Goal: Information Seeking & Learning: Learn about a topic

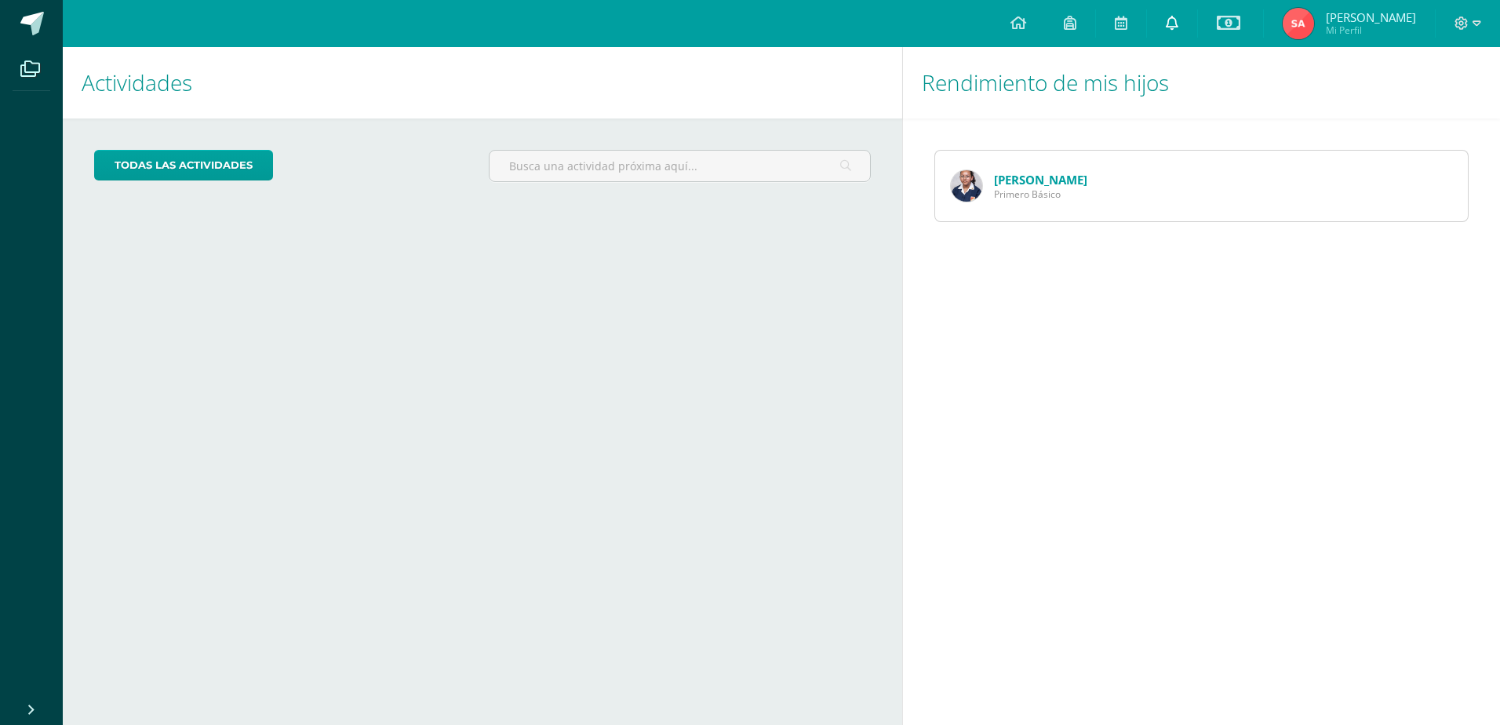
click at [1176, 22] on icon at bounding box center [1172, 23] width 13 height 14
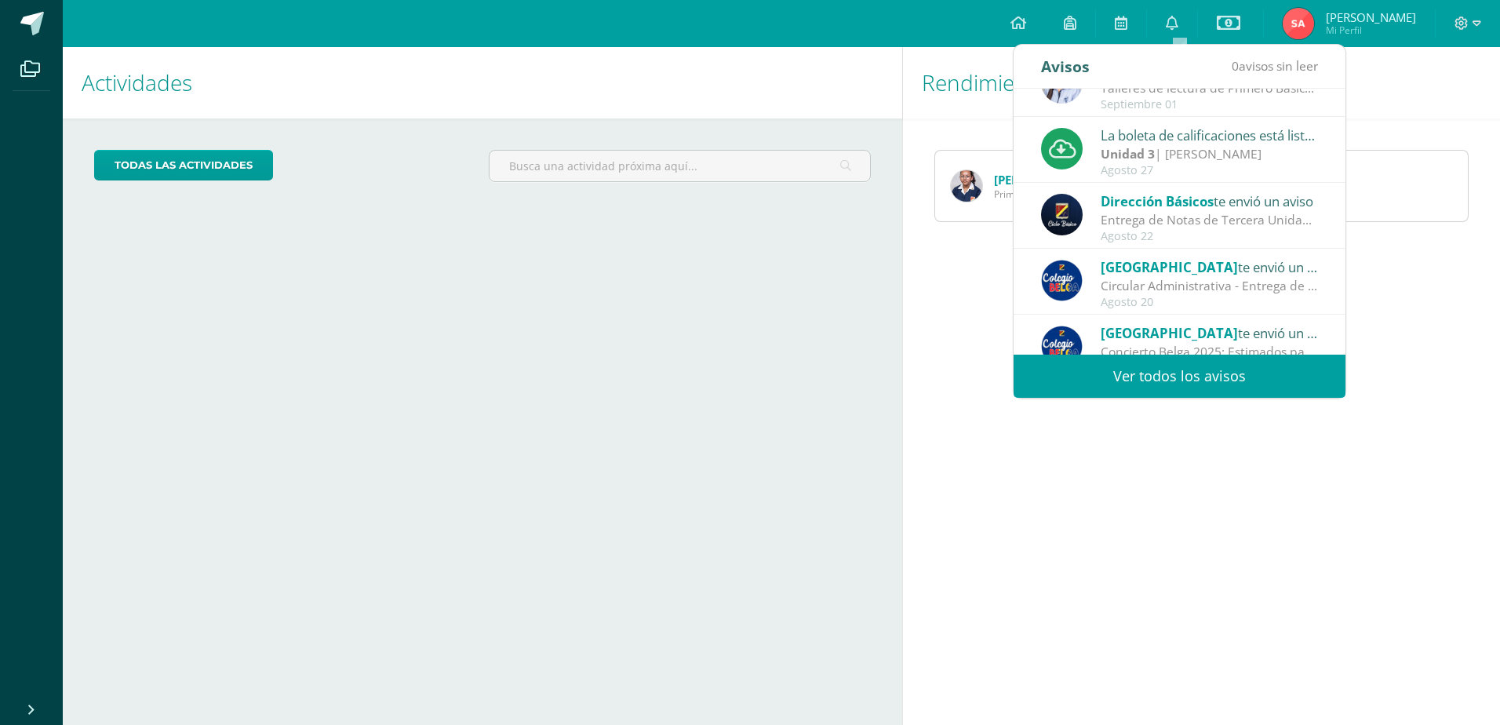
scroll to position [261, 0]
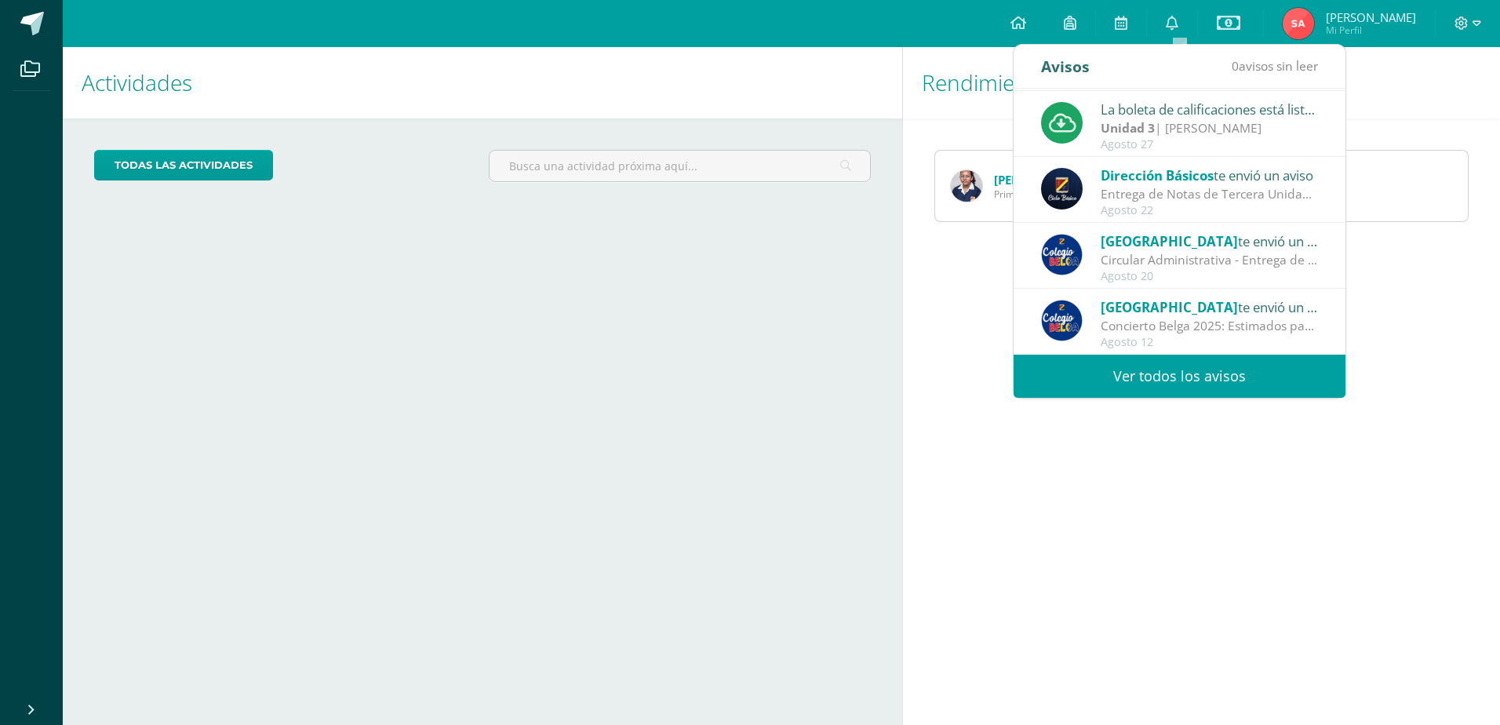
click at [1171, 371] on link "Ver todos los avisos" at bounding box center [1180, 376] width 332 height 43
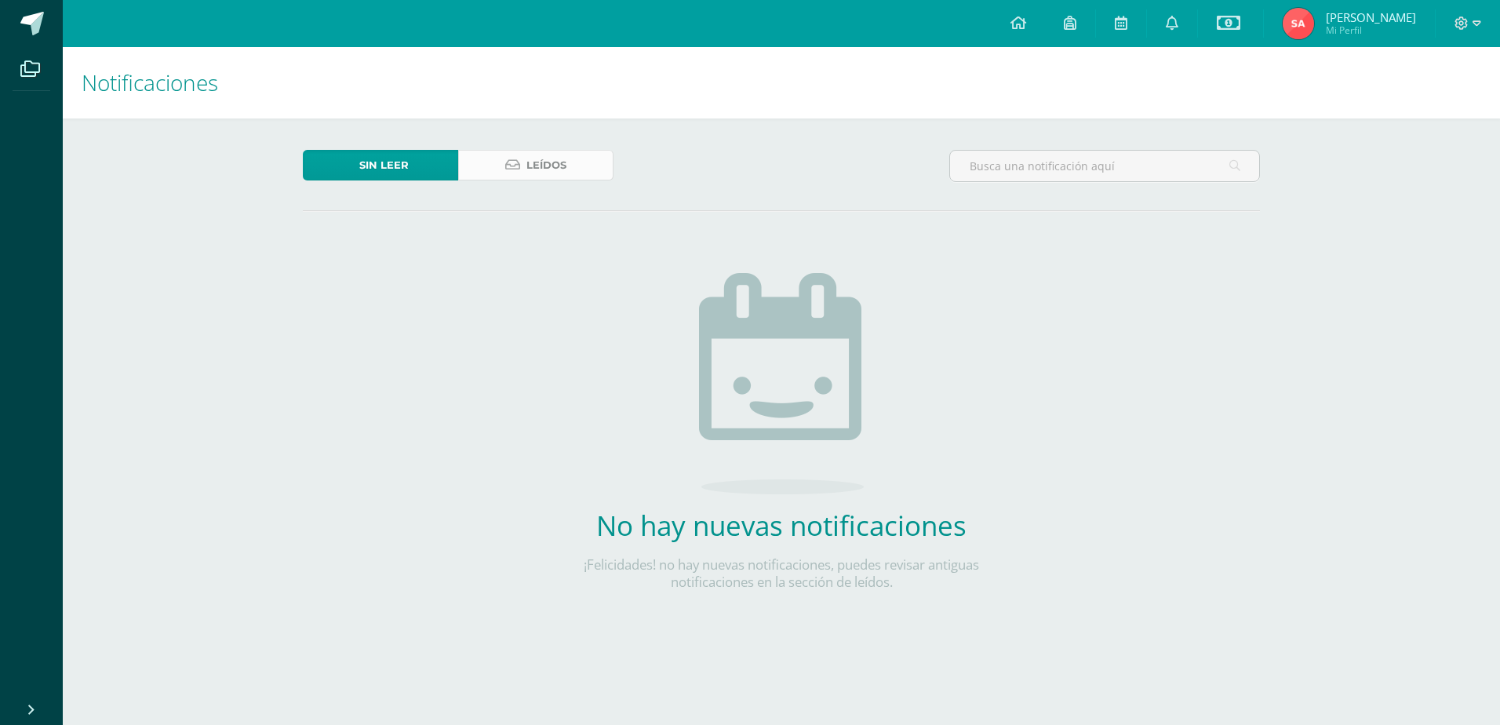
click at [545, 159] on span "Leídos" at bounding box center [547, 165] width 40 height 29
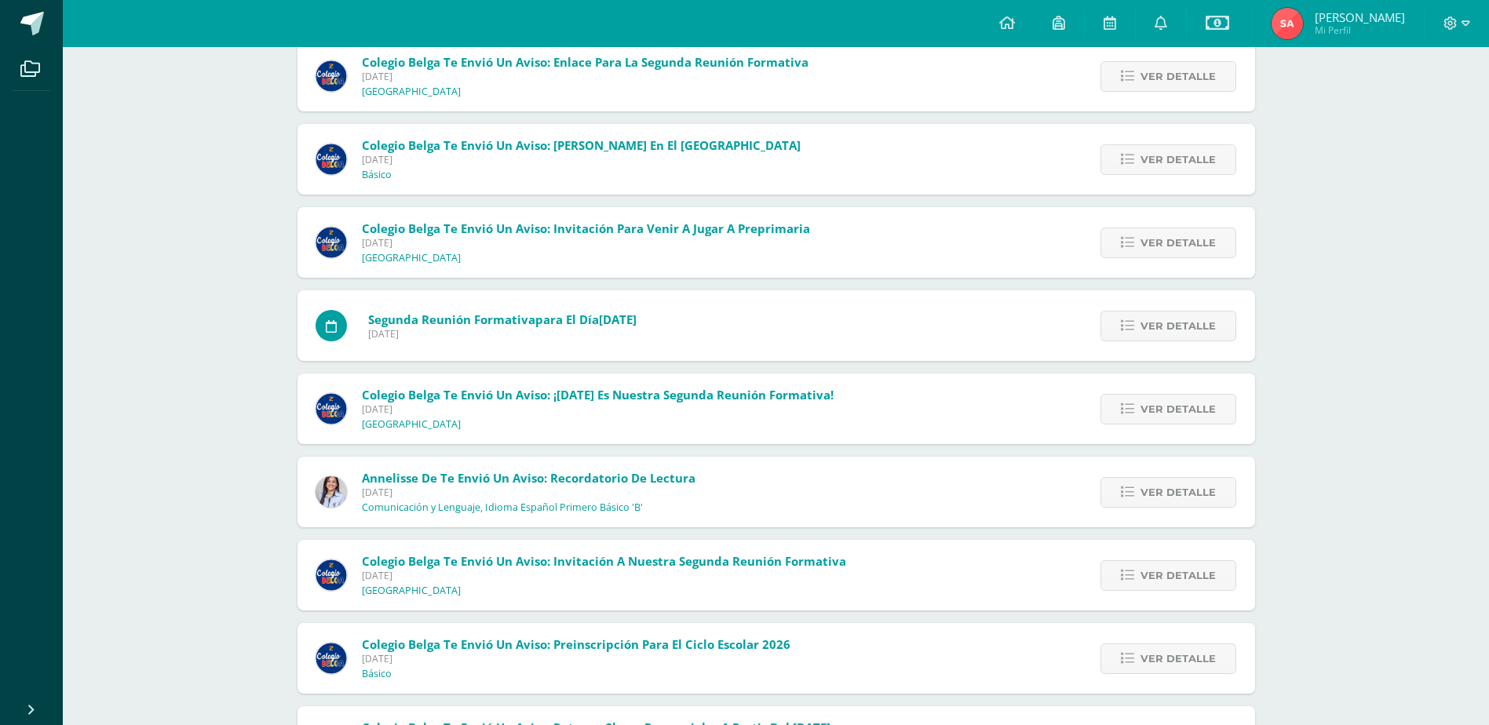
scroll to position [1754, 0]
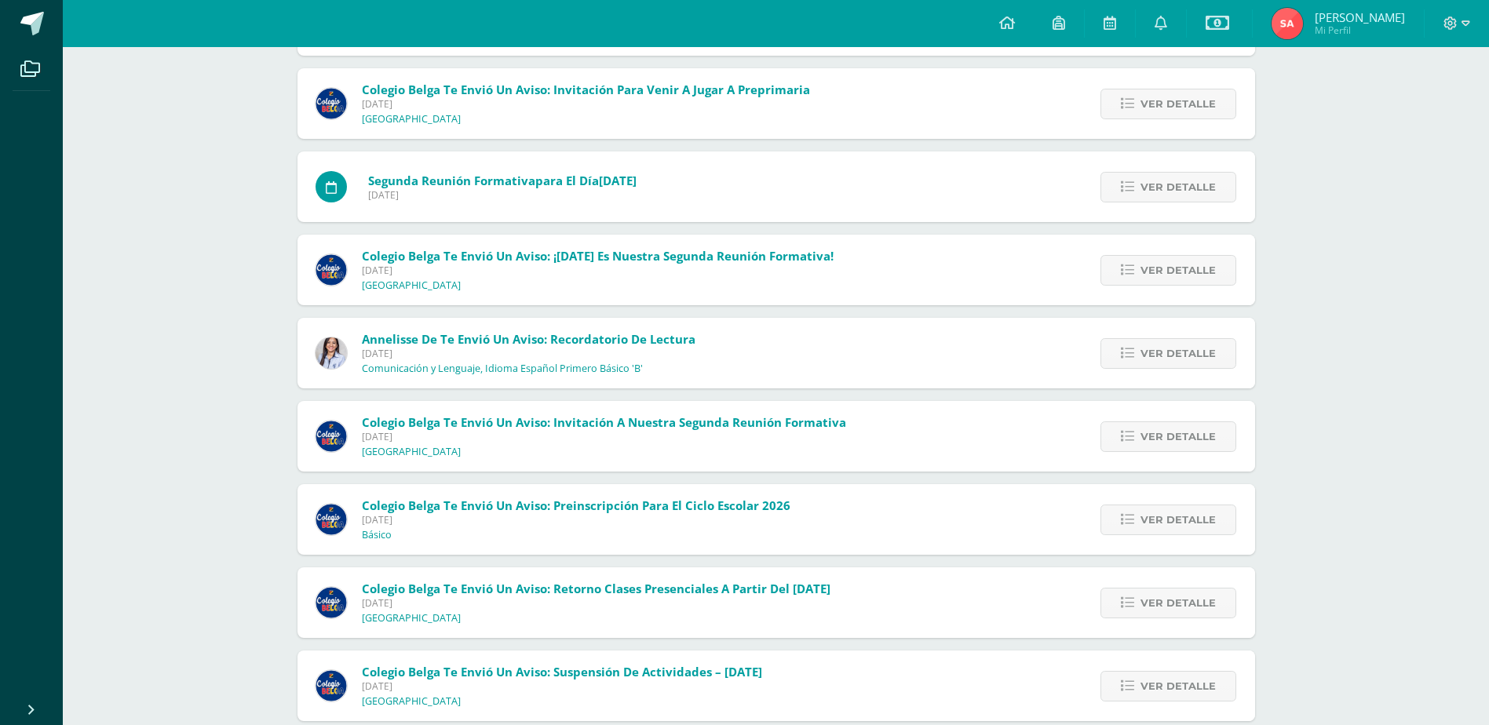
click at [691, 509] on span "Colegio Belga te envió un aviso: Preinscripción para el Ciclo Escolar 2026" at bounding box center [576, 506] width 428 height 16
click at [1192, 524] on span "Ver detalle" at bounding box center [1177, 519] width 75 height 29
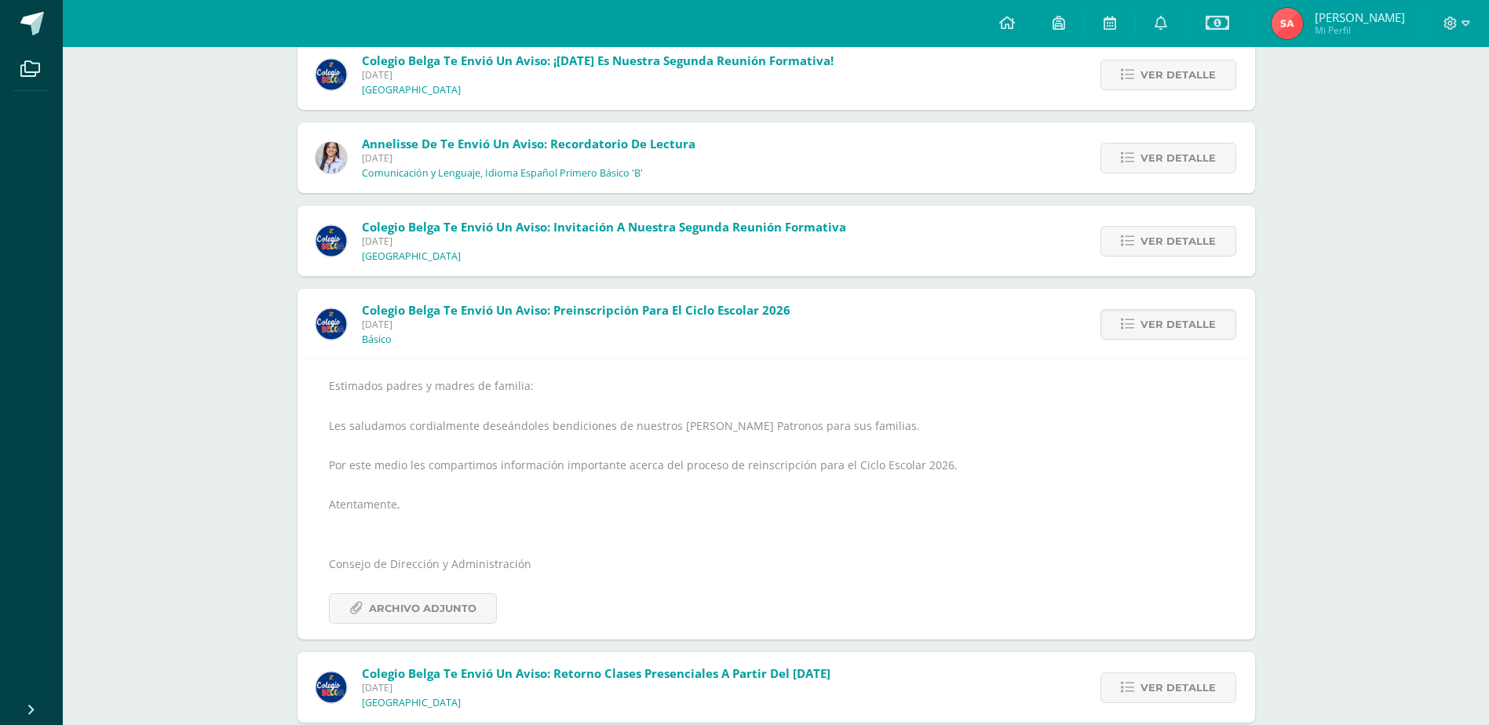
scroll to position [2068, 0]
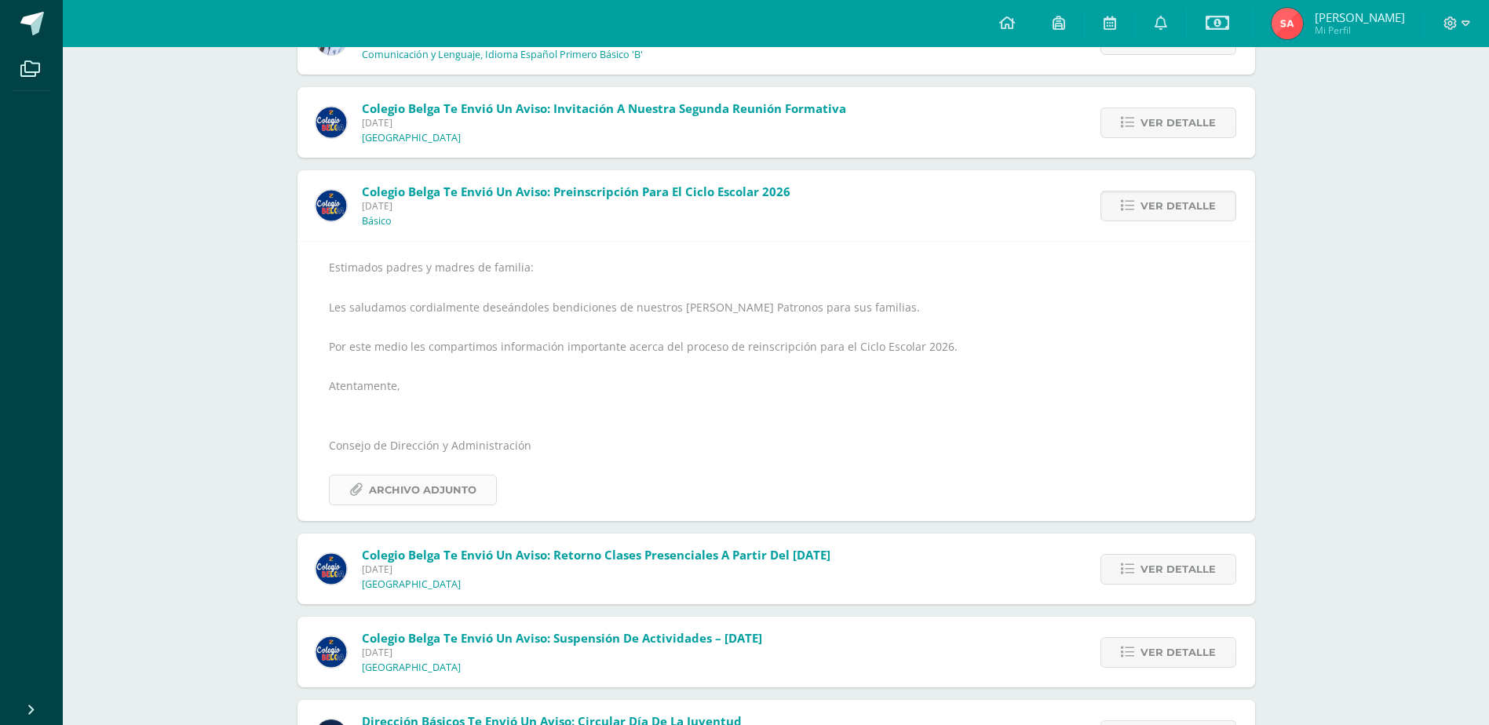
click at [421, 490] on span "Archivo Adjunto" at bounding box center [423, 490] width 108 height 29
